Goal: Task Accomplishment & Management: Use online tool/utility

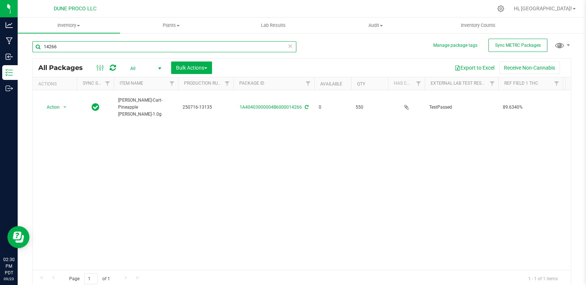
drag, startPoint x: 0, startPoint y: 0, endPoint x: 67, endPoint y: 49, distance: 83.2
click at [67, 49] on input "14266" at bounding box center [164, 46] width 264 height 11
click at [92, 47] on input "14266" at bounding box center [164, 46] width 264 height 11
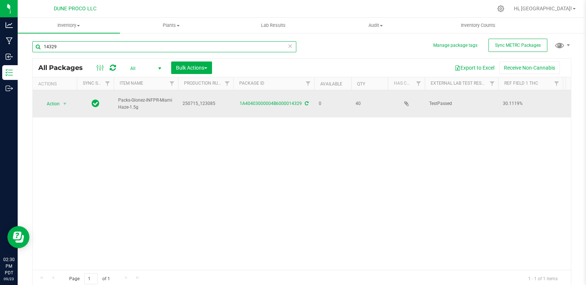
type input "14329"
click at [269, 103] on div "1A40403000004B6000014329" at bounding box center [273, 103] width 83 height 7
click at [268, 100] on div "1A40403000004B6000014329" at bounding box center [273, 103] width 83 height 7
click at [268, 101] on link "1A40403000004B6000014329" at bounding box center [271, 103] width 62 height 5
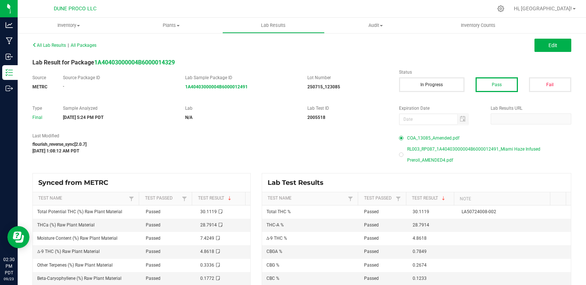
click at [431, 138] on span "COA_13085_Amended.pdf" at bounding box center [433, 137] width 52 height 11
click at [415, 161] on span "RL003_RP087_1A40403000004B6000012491_Miami Haze Infused Preroll_AMENDED4.pdf" at bounding box center [489, 155] width 164 height 22
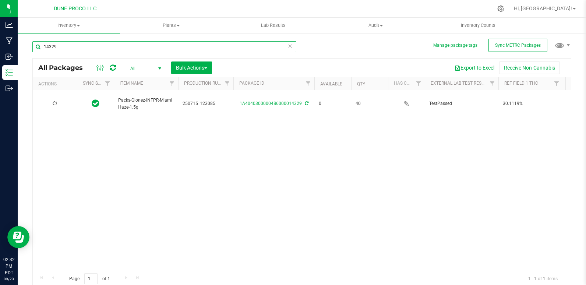
click at [90, 47] on input "14329" at bounding box center [164, 46] width 264 height 11
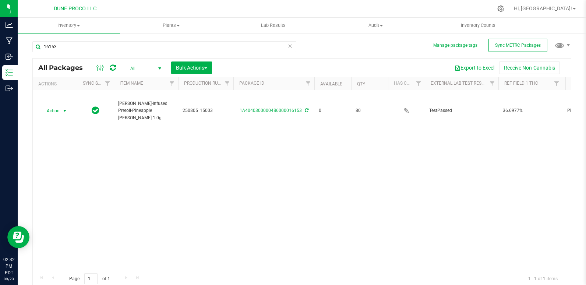
click at [47, 106] on span "Action" at bounding box center [50, 111] width 20 height 10
click at [74, 157] on li "Print package label" at bounding box center [63, 156] width 47 height 11
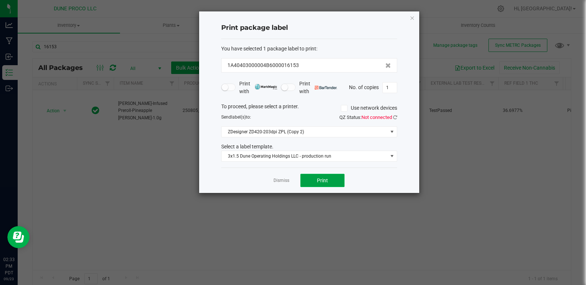
click at [335, 180] on button "Print" at bounding box center [322, 180] width 44 height 13
click at [414, 19] on icon "button" at bounding box center [412, 17] width 5 height 9
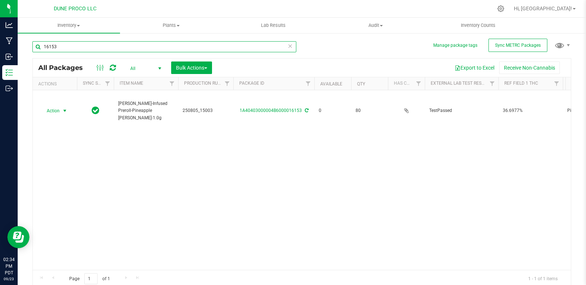
click at [150, 45] on input "16153" at bounding box center [164, 46] width 264 height 11
type input "1"
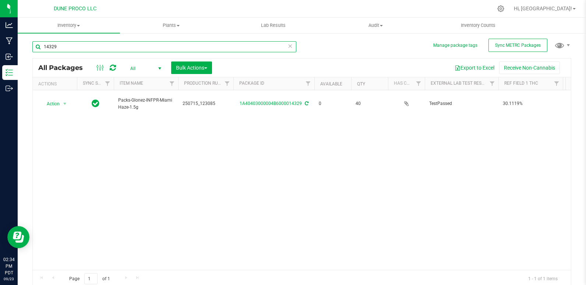
type input "14329"
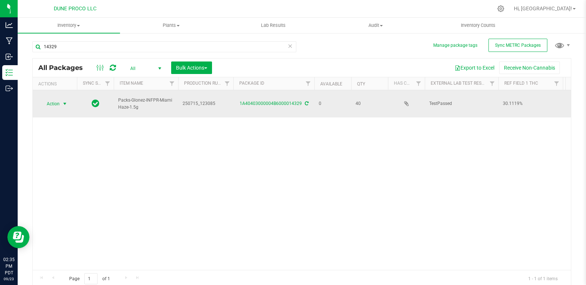
click at [50, 99] on span "Action" at bounding box center [50, 104] width 20 height 10
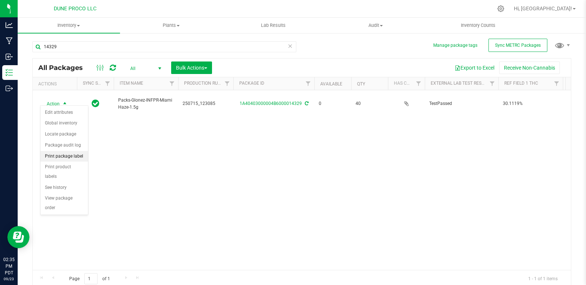
click at [64, 156] on li "Print package label" at bounding box center [63, 156] width 47 height 11
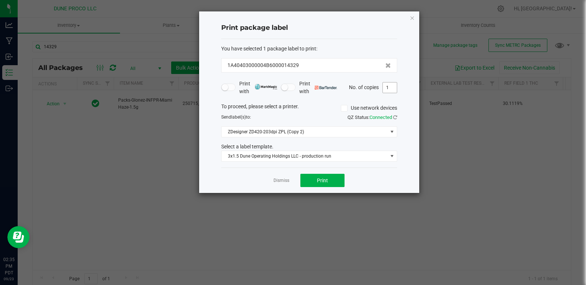
click at [391, 88] on input "1" at bounding box center [390, 87] width 14 height 10
type input "40"
click at [321, 180] on span "Print" at bounding box center [322, 180] width 11 height 6
click at [410, 19] on icon "button" at bounding box center [412, 17] width 5 height 9
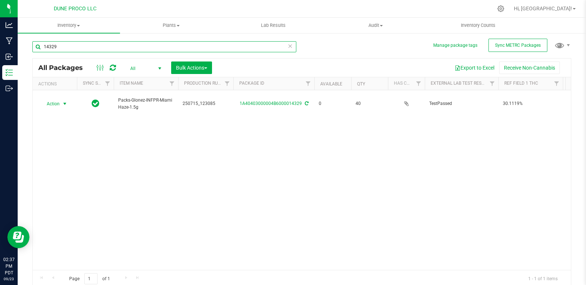
click at [100, 48] on input "14329" at bounding box center [164, 46] width 264 height 11
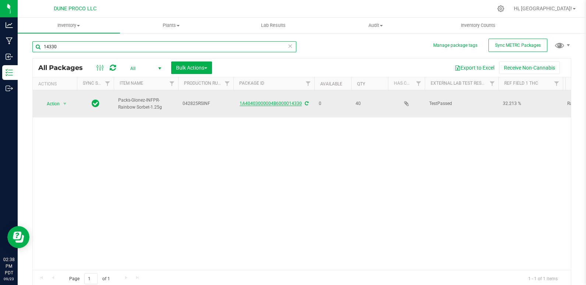
type input "14330"
click at [252, 101] on link "1A40403000004B6000014330" at bounding box center [271, 103] width 62 height 5
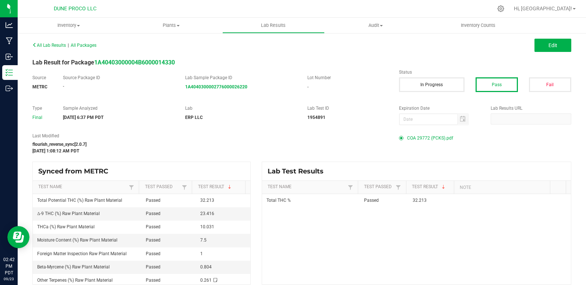
click at [414, 137] on span "COA 29772 (PCKS).pdf" at bounding box center [430, 137] width 46 height 11
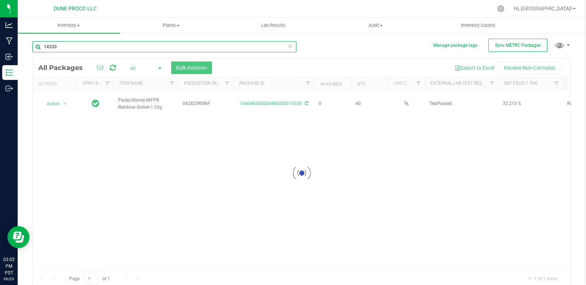
click at [87, 50] on input "14330" at bounding box center [164, 46] width 264 height 11
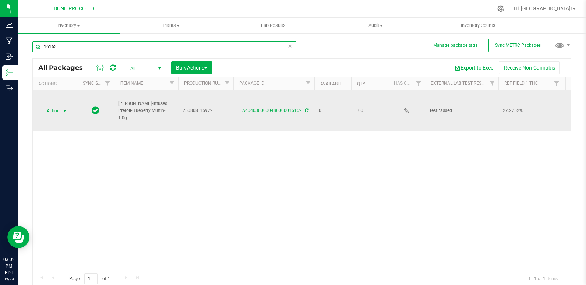
type input "16162"
click at [54, 106] on span "Action" at bounding box center [50, 111] width 20 height 10
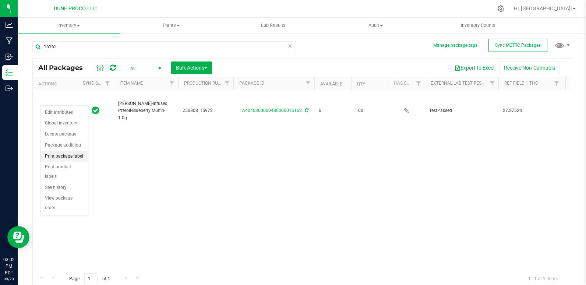
click at [77, 155] on li "Print package label" at bounding box center [63, 156] width 47 height 11
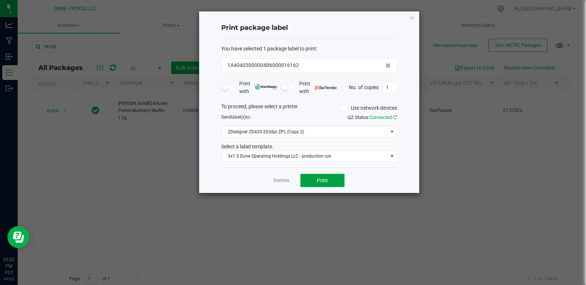
click at [303, 181] on button "Print" at bounding box center [322, 180] width 44 height 13
click at [276, 179] on link "Dismiss" at bounding box center [281, 180] width 16 height 6
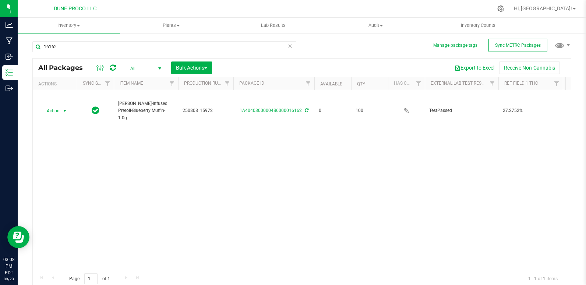
click at [282, 184] on div "Action Action Edit attributes Global inventory Locate package Package audit log…" at bounding box center [302, 180] width 538 height 180
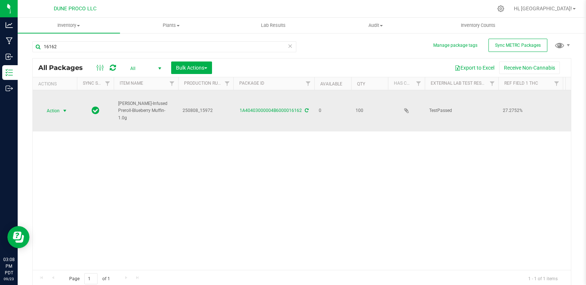
click at [49, 106] on span "Action" at bounding box center [50, 111] width 20 height 10
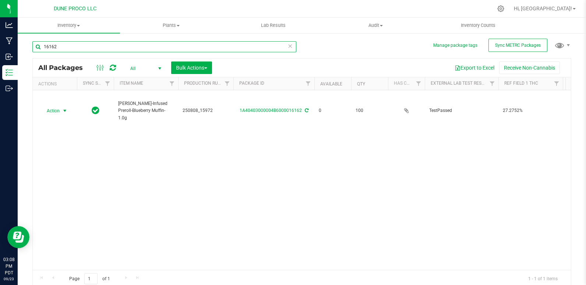
click at [127, 49] on input "16162" at bounding box center [164, 46] width 264 height 11
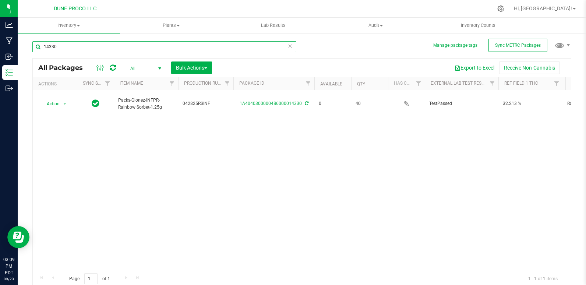
type input "14330"
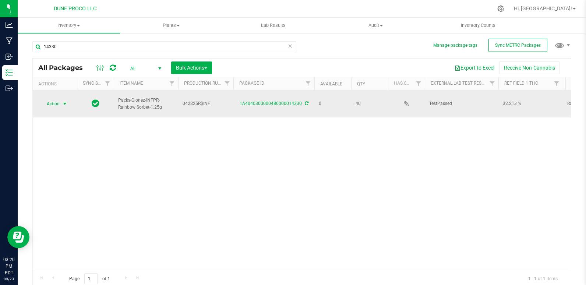
click at [49, 99] on span "Action" at bounding box center [50, 104] width 20 height 10
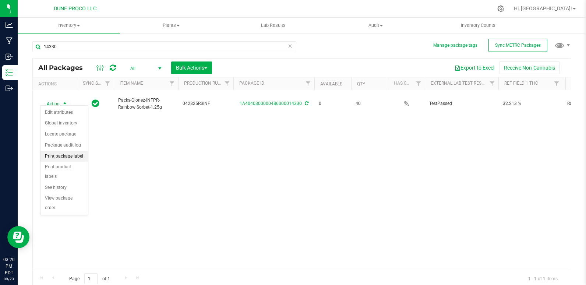
click at [64, 159] on li "Print package label" at bounding box center [63, 156] width 47 height 11
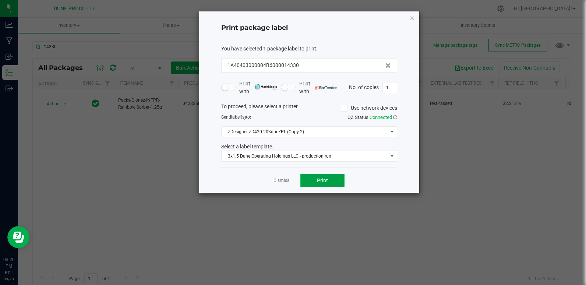
click at [329, 182] on button "Print" at bounding box center [322, 180] width 44 height 13
click at [389, 84] on input "1" at bounding box center [390, 87] width 14 height 10
type input "39"
click at [321, 184] on button "Print" at bounding box center [322, 180] width 44 height 13
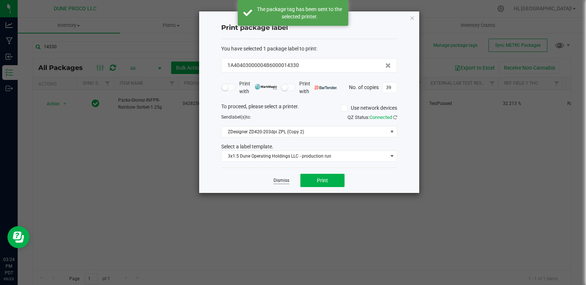
click at [277, 180] on link "Dismiss" at bounding box center [281, 180] width 16 height 6
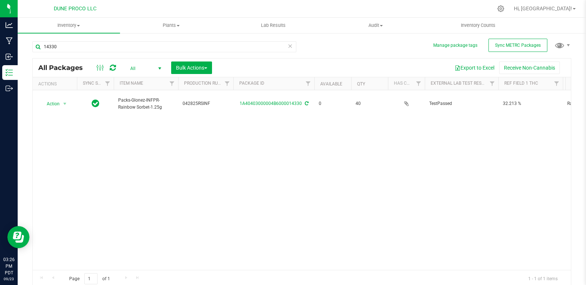
click at [277, 180] on div "Action Action Edit attributes Global inventory Locate package Package audit log…" at bounding box center [302, 180] width 538 height 180
drag, startPoint x: 275, startPoint y: 174, endPoint x: 269, endPoint y: 170, distance: 7.3
click at [274, 173] on div "Action Action Edit attributes Global inventory Locate package Package audit log…" at bounding box center [302, 180] width 538 height 180
click at [124, 48] on input "14330" at bounding box center [164, 46] width 264 height 11
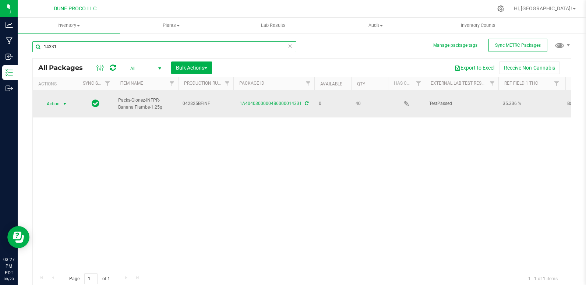
type input "14331"
click at [50, 99] on span "Action" at bounding box center [50, 104] width 20 height 10
click at [280, 101] on link "1A40403000004B6000014331" at bounding box center [271, 103] width 62 height 5
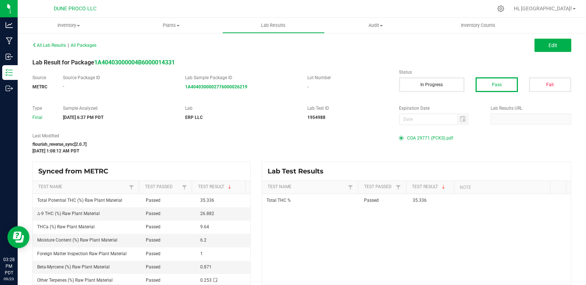
click at [417, 135] on span "COA 29771 (PCKS).pdf" at bounding box center [430, 137] width 46 height 11
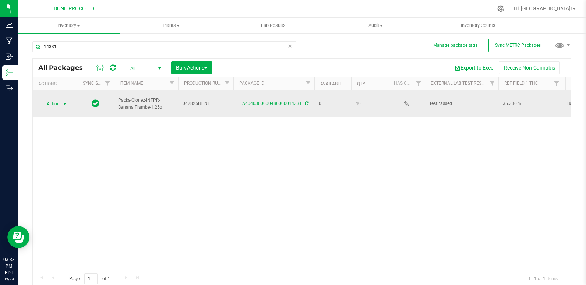
click at [48, 100] on span "Action" at bounding box center [50, 104] width 20 height 10
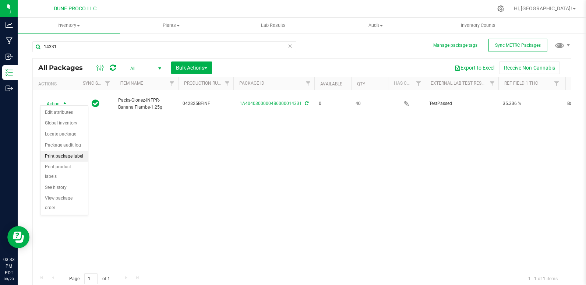
click at [80, 155] on li "Print package label" at bounding box center [63, 156] width 47 height 11
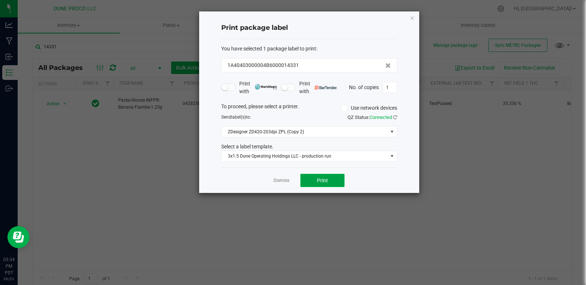
click at [317, 180] on span "Print" at bounding box center [322, 180] width 11 height 6
click at [389, 85] on input "1" at bounding box center [390, 87] width 14 height 10
type input "39"
click at [312, 184] on button "Print" at bounding box center [322, 180] width 44 height 13
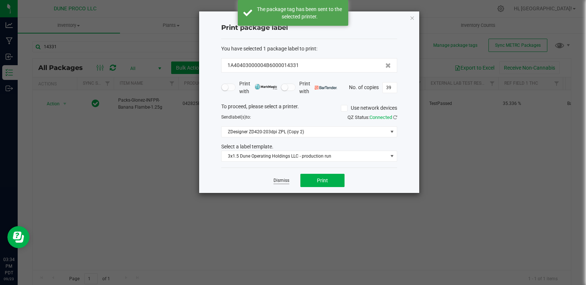
click at [284, 181] on link "Dismiss" at bounding box center [281, 180] width 16 height 6
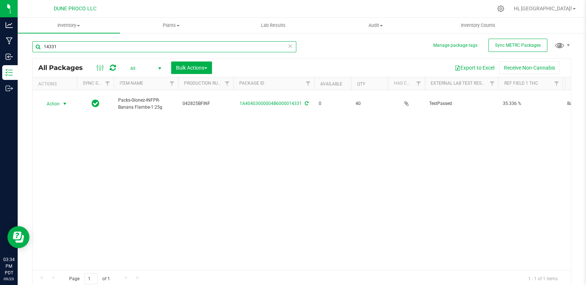
click at [85, 45] on input "14331" at bounding box center [164, 46] width 264 height 11
click at [85, 46] on input "14331" at bounding box center [164, 46] width 264 height 11
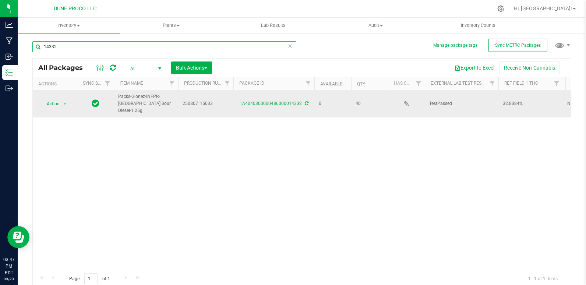
type input "14332"
click at [281, 101] on link "1A40403000004B6000014332" at bounding box center [271, 103] width 62 height 5
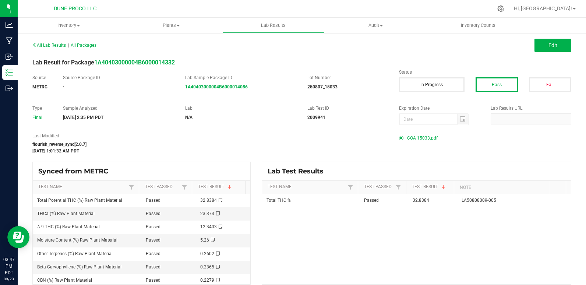
click at [407, 137] on span "COA 15033.pdf" at bounding box center [422, 137] width 31 height 11
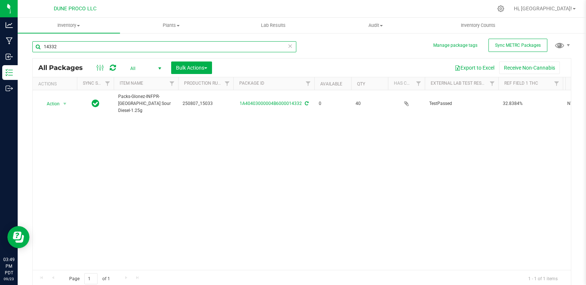
click at [110, 50] on input "14332" at bounding box center [164, 46] width 264 height 11
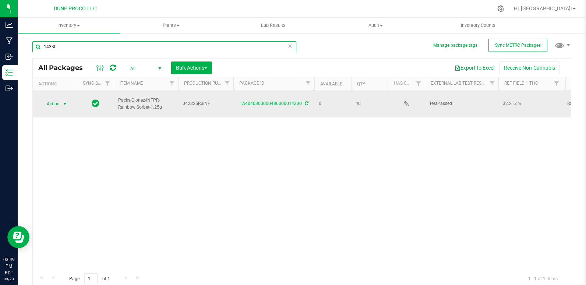
type input "14330"
click at [50, 102] on span "Action" at bounding box center [50, 104] width 20 height 10
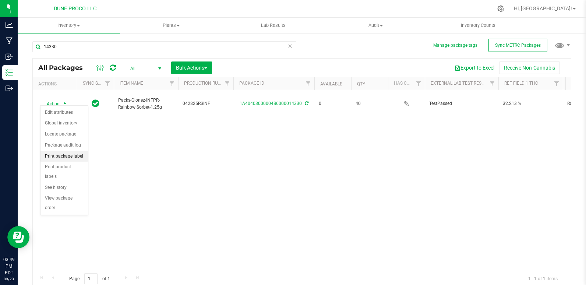
click at [81, 159] on li "Print package label" at bounding box center [63, 156] width 47 height 11
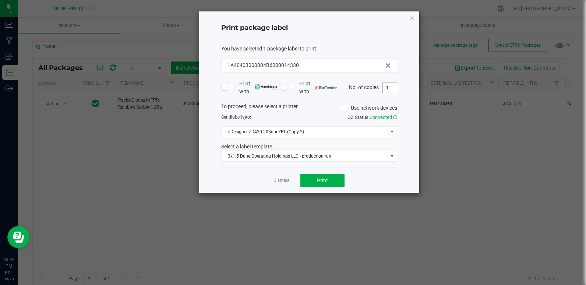
click at [386, 85] on input "1" at bounding box center [390, 87] width 14 height 10
type input "2"
click at [324, 177] on span "Print" at bounding box center [322, 180] width 11 height 6
click at [410, 16] on icon "button" at bounding box center [412, 17] width 5 height 9
click at [410, 16] on nav "DUNE PROCO LLC Hi, [GEOGRAPHIC_DATA]!" at bounding box center [302, 9] width 568 height 18
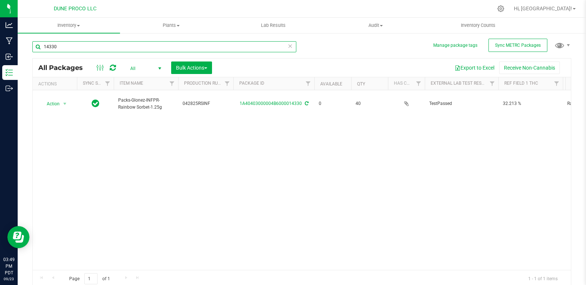
click at [60, 50] on input "14330" at bounding box center [164, 46] width 264 height 11
type input "14332"
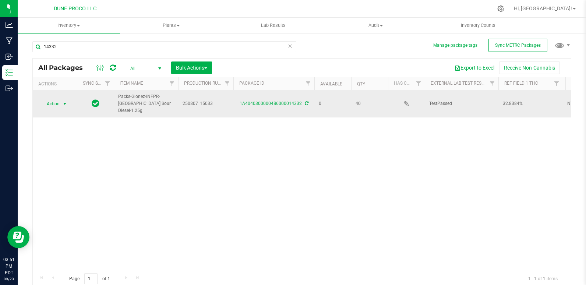
click at [50, 99] on span "Action" at bounding box center [50, 104] width 20 height 10
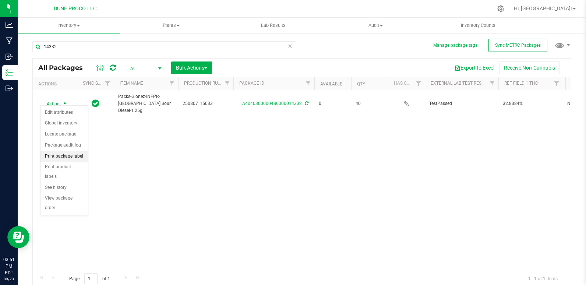
click at [59, 156] on li "Print package label" at bounding box center [63, 156] width 47 height 11
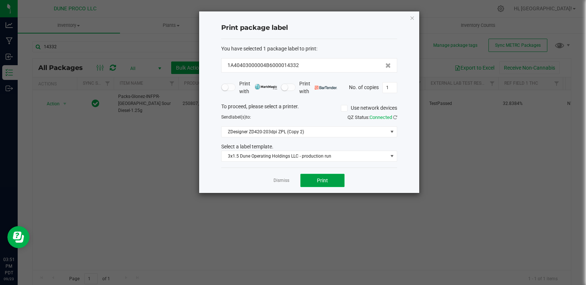
click at [328, 180] on button "Print" at bounding box center [322, 180] width 44 height 13
click at [391, 86] on input "1" at bounding box center [390, 87] width 14 height 10
type input "39"
click at [318, 177] on span "Print" at bounding box center [322, 180] width 11 height 6
click at [415, 15] on div "Print package label You have selected 1 package label to print : 1A40403000004B…" at bounding box center [309, 101] width 220 height 181
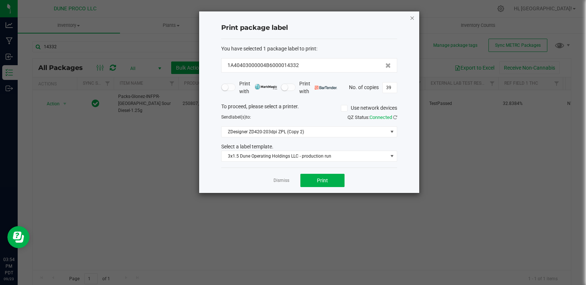
click at [414, 18] on icon "button" at bounding box center [412, 17] width 5 height 9
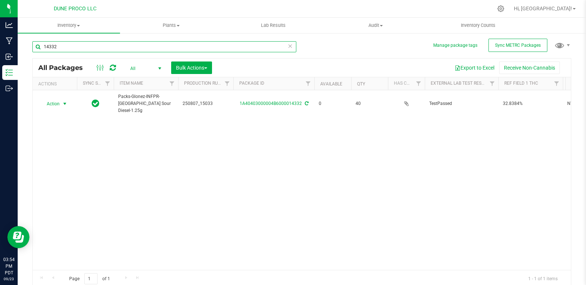
click at [82, 49] on input "14332" at bounding box center [164, 46] width 264 height 11
type input "14334"
drag, startPoint x: 243, startPoint y: 211, endPoint x: 241, endPoint y: 215, distance: 4.0
click at [241, 215] on div "Action Action Edit attributes Global inventory Locate package Package audit log…" at bounding box center [302, 180] width 538 height 180
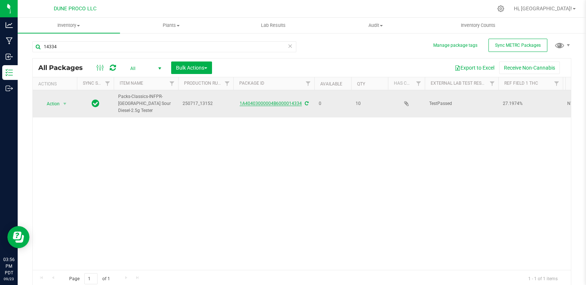
click at [278, 101] on link "1A40403000004B6000014334" at bounding box center [271, 103] width 62 height 5
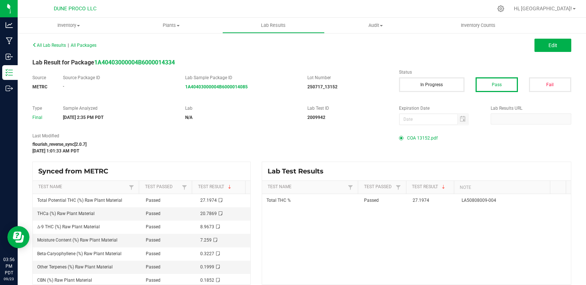
click at [419, 138] on span "COA 13152.pdf" at bounding box center [422, 137] width 31 height 11
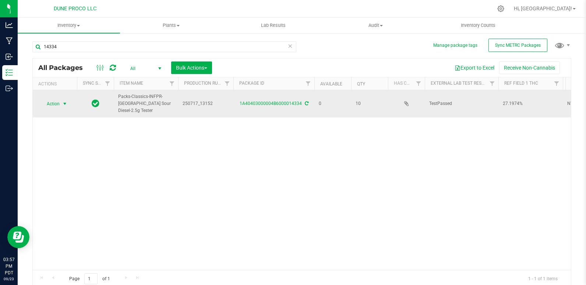
click at [56, 99] on span "Action" at bounding box center [50, 104] width 20 height 10
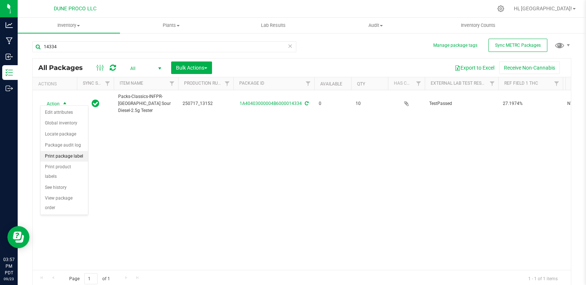
click at [77, 159] on li "Print package label" at bounding box center [63, 156] width 47 height 11
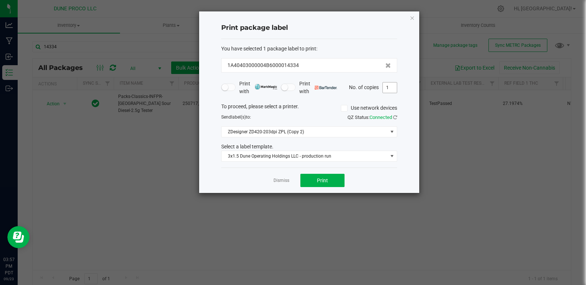
click at [392, 88] on input "1" at bounding box center [390, 87] width 14 height 10
type input "10"
click at [337, 180] on button "Print" at bounding box center [322, 180] width 44 height 13
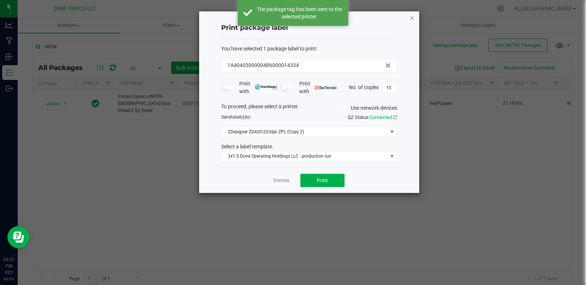
click at [410, 16] on icon "button" at bounding box center [412, 17] width 5 height 9
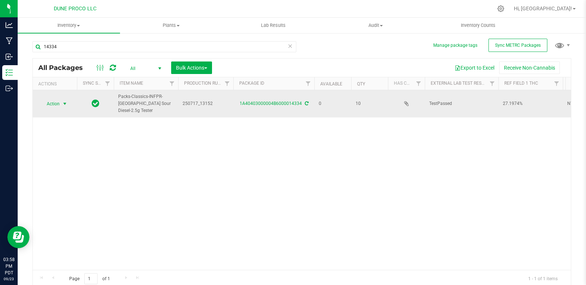
click at [48, 100] on span "Action" at bounding box center [50, 104] width 20 height 10
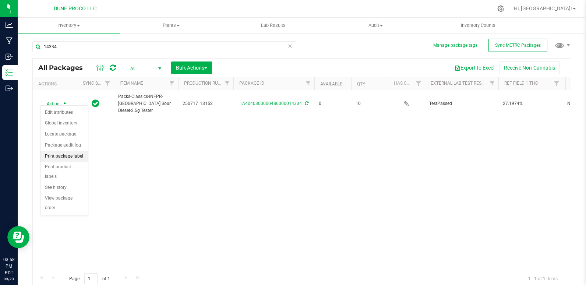
click at [73, 159] on li "Print package label" at bounding box center [63, 156] width 47 height 11
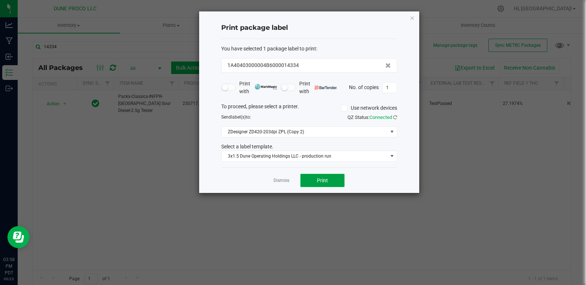
click at [316, 184] on button "Print" at bounding box center [322, 180] width 44 height 13
click at [339, 184] on button "Print" at bounding box center [322, 180] width 44 height 13
click at [285, 188] on div "Dismiss Print" at bounding box center [309, 179] width 176 height 25
click at [285, 186] on div "Dismiss Print" at bounding box center [309, 179] width 176 height 25
click at [285, 182] on link "Dismiss" at bounding box center [281, 180] width 16 height 6
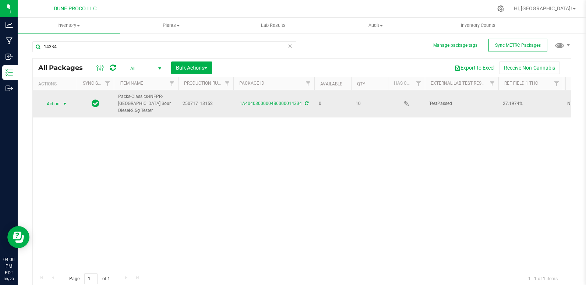
click at [53, 100] on span "Action" at bounding box center [50, 104] width 20 height 10
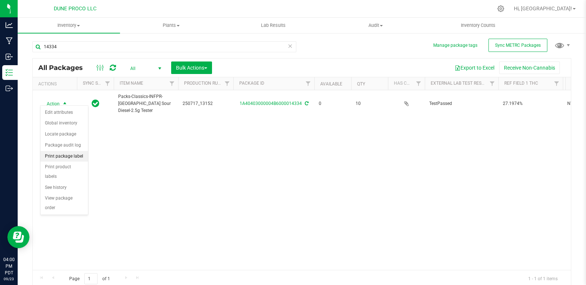
click at [66, 158] on li "Print package label" at bounding box center [63, 156] width 47 height 11
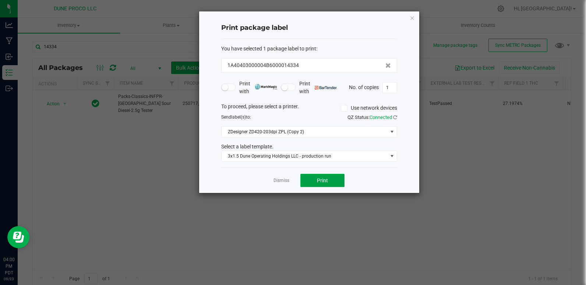
click at [323, 177] on span "Print" at bounding box center [322, 180] width 11 height 6
click at [314, 178] on button "Print" at bounding box center [322, 180] width 44 height 13
click at [297, 179] on div at bounding box center [309, 101] width 220 height 181
click at [411, 15] on icon "button" at bounding box center [412, 17] width 5 height 9
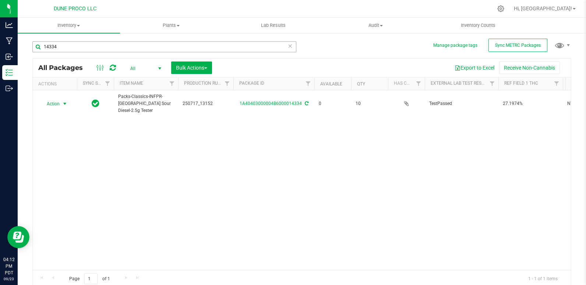
click at [153, 41] on div "14334" at bounding box center [166, 47] width 269 height 24
click at [154, 47] on input "14334" at bounding box center [164, 46] width 264 height 11
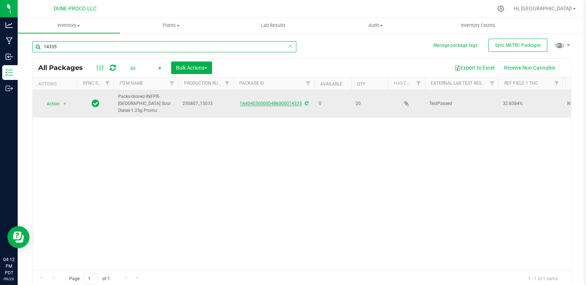
type input "14335"
click at [277, 101] on link "1A40403000004B6000014335" at bounding box center [271, 103] width 62 height 5
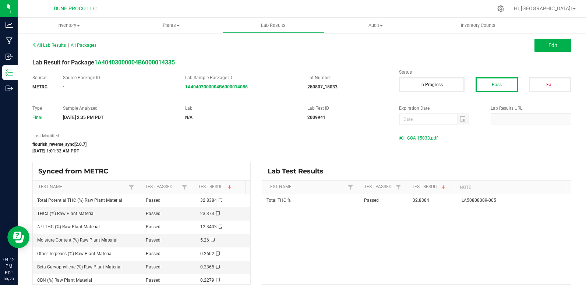
click at [418, 138] on span "COA 15033.pdf" at bounding box center [422, 137] width 31 height 11
click at [358, 148] on div "[DATE] 1:01:32 AM PDT" at bounding box center [209, 151] width 355 height 7
click at [359, 149] on div "[DATE] 1:01:32 AM PDT" at bounding box center [209, 151] width 355 height 7
click at [418, 139] on span "COA 15033.pdf" at bounding box center [422, 137] width 31 height 11
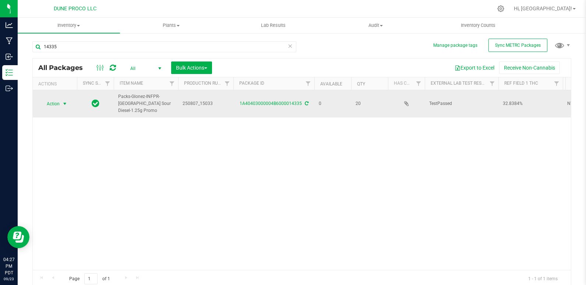
click at [53, 100] on span "Action" at bounding box center [50, 104] width 20 height 10
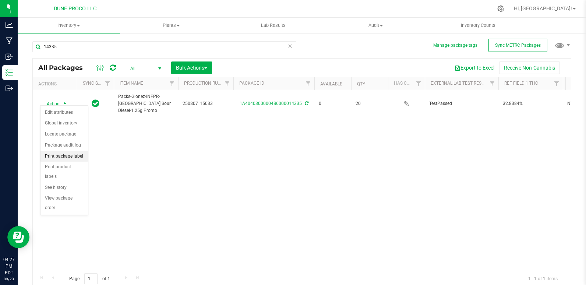
click at [82, 156] on li "Print package label" at bounding box center [63, 156] width 47 height 11
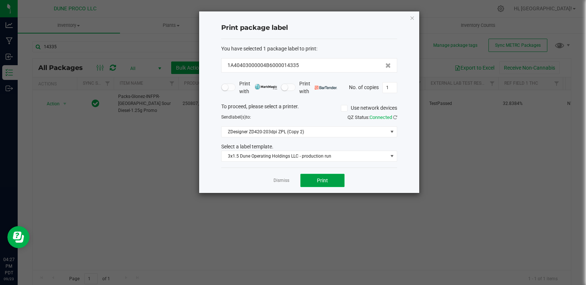
click at [328, 185] on button "Print" at bounding box center [322, 180] width 44 height 13
click at [410, 18] on icon "button" at bounding box center [412, 17] width 5 height 9
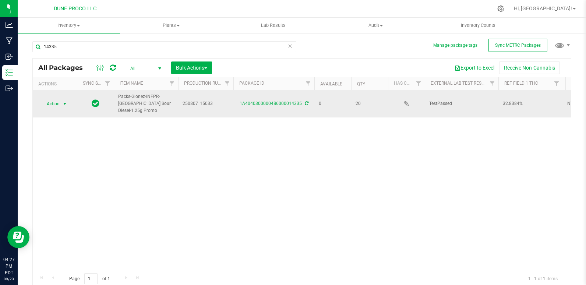
click at [46, 99] on span "Action" at bounding box center [50, 104] width 20 height 10
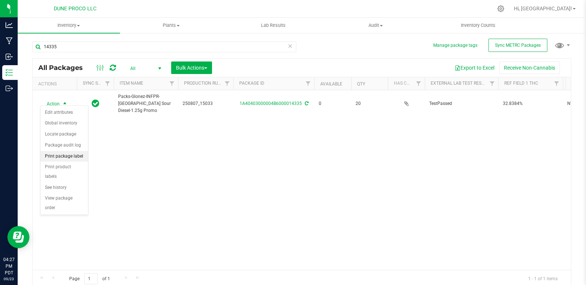
click at [70, 158] on li "Print package label" at bounding box center [63, 156] width 47 height 11
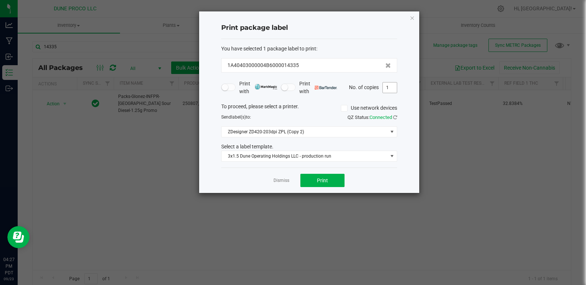
click at [396, 88] on input "1" at bounding box center [390, 87] width 14 height 10
type input "19"
click at [332, 183] on button "Print" at bounding box center [322, 180] width 44 height 13
click at [410, 20] on icon "button" at bounding box center [412, 17] width 5 height 9
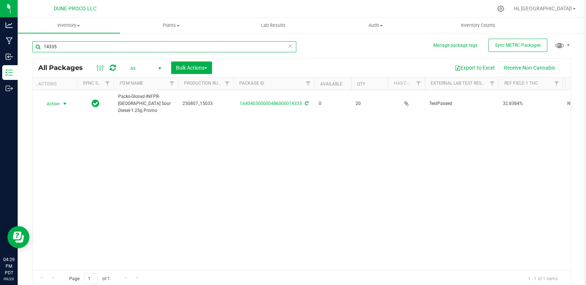
click at [76, 49] on input "14335" at bounding box center [164, 46] width 264 height 11
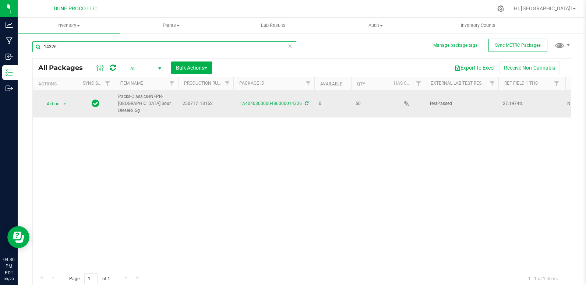
type input "14326"
click at [291, 101] on link "1A40403000004B6000014326" at bounding box center [271, 103] width 62 height 5
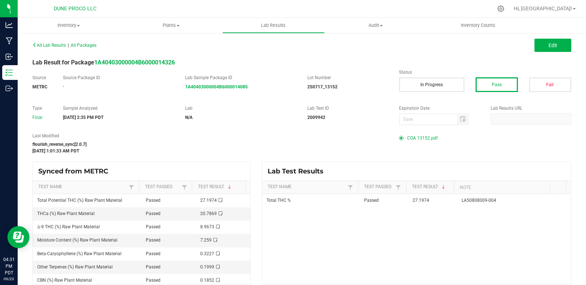
click at [425, 139] on span "COA 13152.pdf" at bounding box center [422, 137] width 31 height 11
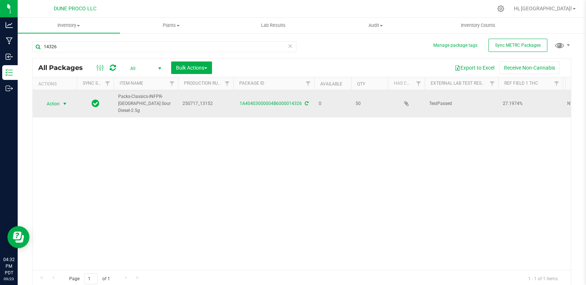
click at [54, 100] on span "Action" at bounding box center [50, 104] width 20 height 10
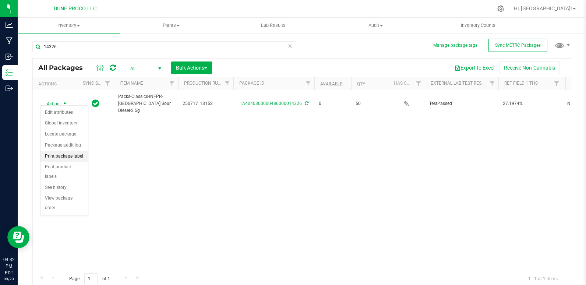
click at [69, 158] on li "Print package label" at bounding box center [63, 156] width 47 height 11
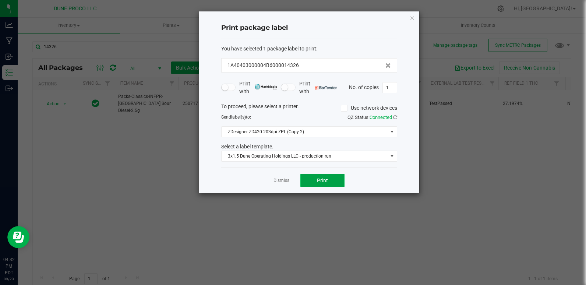
click at [331, 183] on button "Print" at bounding box center [322, 180] width 44 height 13
click at [391, 86] on input "1" at bounding box center [390, 87] width 14 height 10
type input "49"
click at [339, 183] on button "Print" at bounding box center [322, 180] width 44 height 13
click at [312, 55] on div "You have selected 1 package label to print : 1A40403000004B6000014326" at bounding box center [309, 59] width 176 height 28
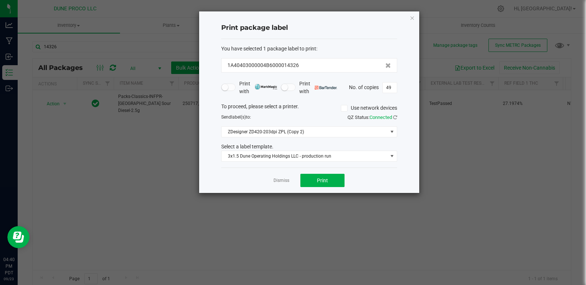
drag, startPoint x: 312, startPoint y: 55, endPoint x: 308, endPoint y: 70, distance: 15.5
click at [308, 68] on div "You have selected 1 package label to print : 1A40403000004B6000014326" at bounding box center [309, 59] width 176 height 28
click at [308, 71] on div "1A40403000004B6000014326" at bounding box center [309, 65] width 176 height 14
click at [308, 67] on div "1A40403000004B6000014326" at bounding box center [308, 65] width 163 height 8
click at [412, 20] on icon "button" at bounding box center [412, 17] width 5 height 9
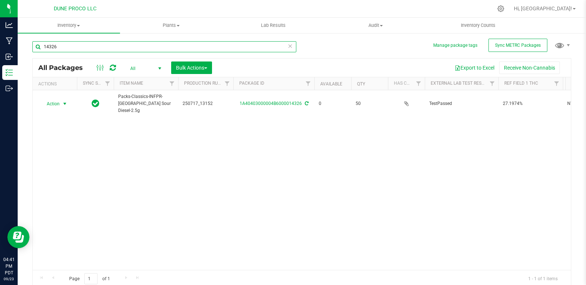
click at [82, 48] on input "14326" at bounding box center [164, 46] width 264 height 11
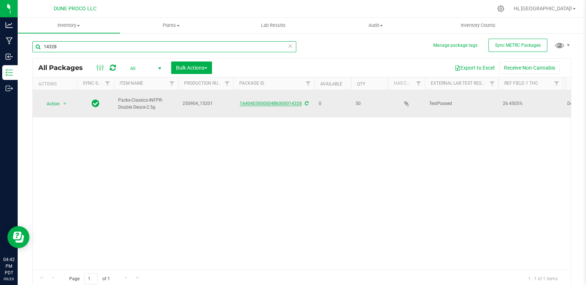
type input "14328"
click at [267, 101] on link "1A40403000004B6000014328" at bounding box center [271, 103] width 62 height 5
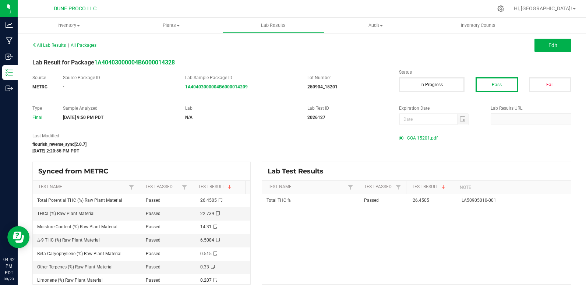
click at [414, 140] on span "COA 15201.pdf" at bounding box center [422, 137] width 31 height 11
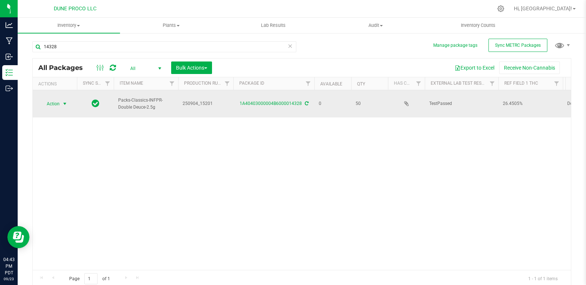
click at [52, 100] on span "Action" at bounding box center [50, 104] width 20 height 10
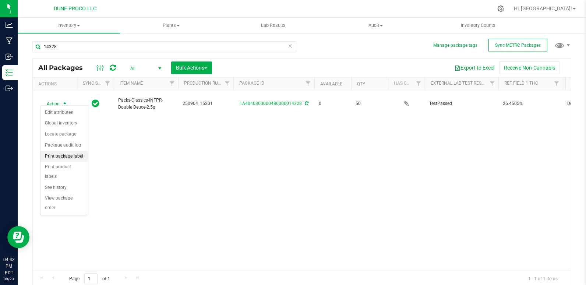
click at [56, 153] on li "Print package label" at bounding box center [63, 156] width 47 height 11
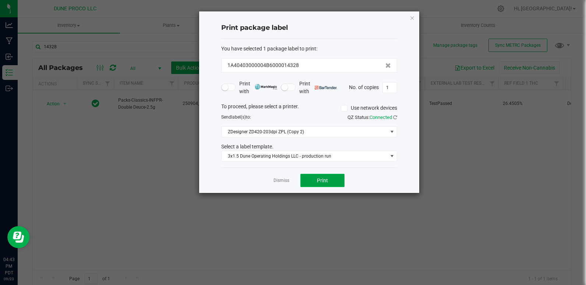
click at [331, 178] on button "Print" at bounding box center [322, 180] width 44 height 13
click at [392, 87] on input "1" at bounding box center [390, 87] width 14 height 10
type input "49"
click at [338, 181] on button "Print" at bounding box center [322, 180] width 44 height 13
click at [410, 17] on icon "button" at bounding box center [412, 17] width 5 height 9
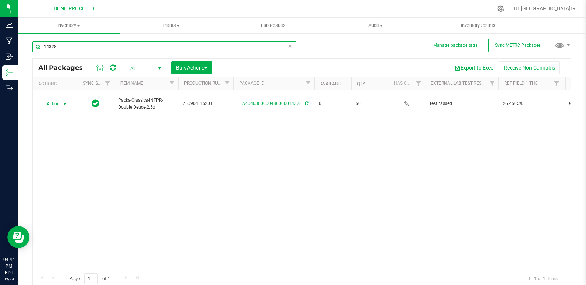
click at [63, 43] on input "14328" at bounding box center [164, 46] width 264 height 11
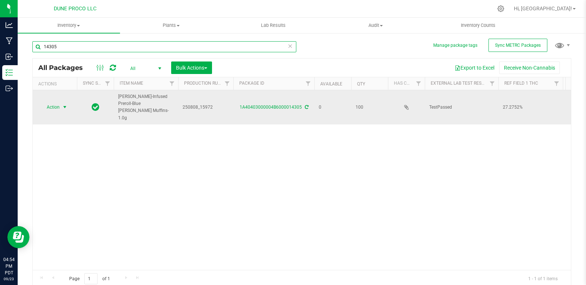
type input "14305"
click at [53, 102] on span "Action" at bounding box center [50, 107] width 20 height 10
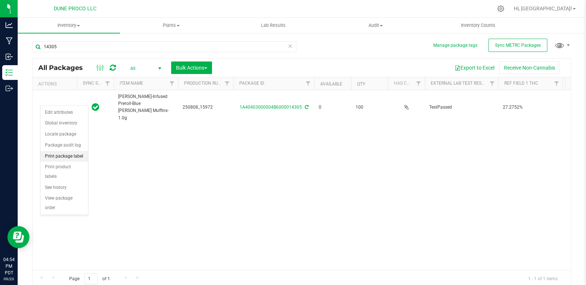
click at [69, 156] on li "Print package label" at bounding box center [63, 156] width 47 height 11
click at [69, 156] on div "Action Edit attributes Global inventory Locate package Package audit log Print …" at bounding box center [64, 155] width 48 height 100
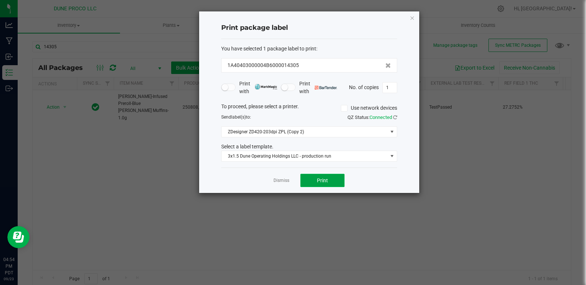
click at [332, 184] on button "Print" at bounding box center [322, 180] width 44 height 13
